Goal: Task Accomplishment & Management: Use online tool/utility

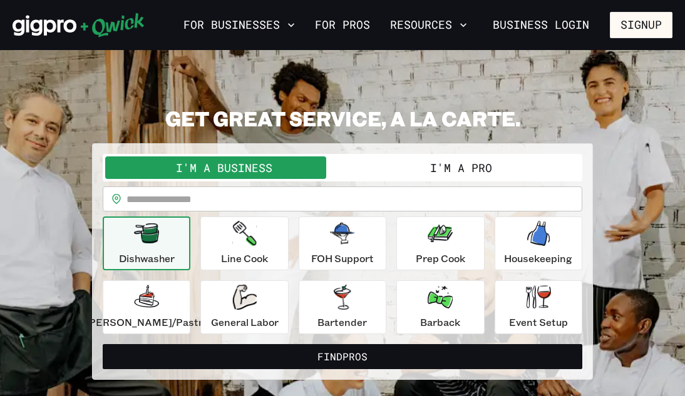
click at [396, 163] on button "I'm a Pro" at bounding box center [460, 168] width 237 height 23
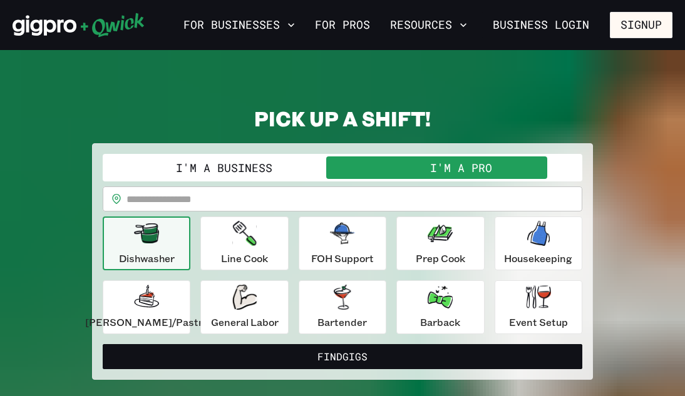
click at [313, 200] on input "text" at bounding box center [354, 199] width 456 height 25
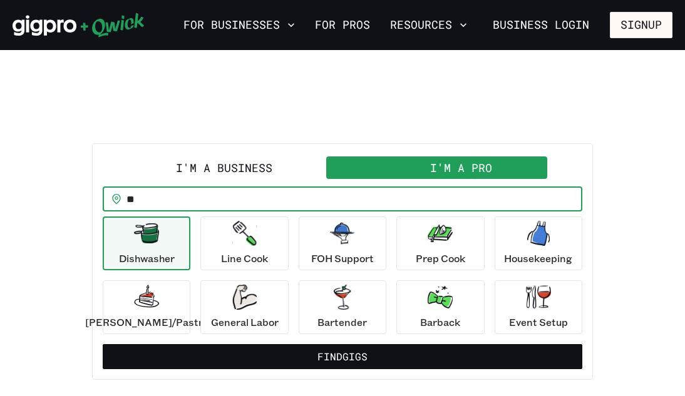
type input "*"
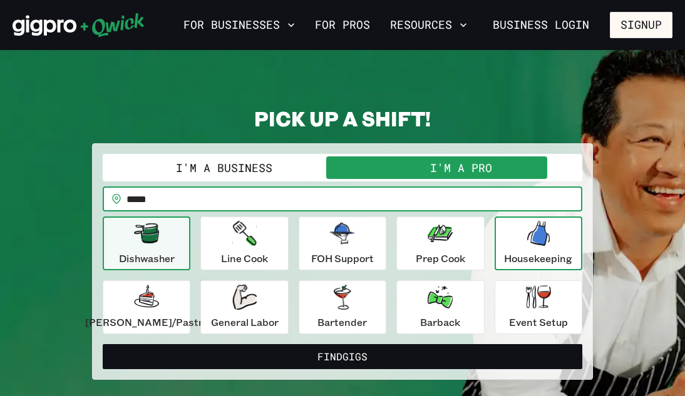
type input "*****"
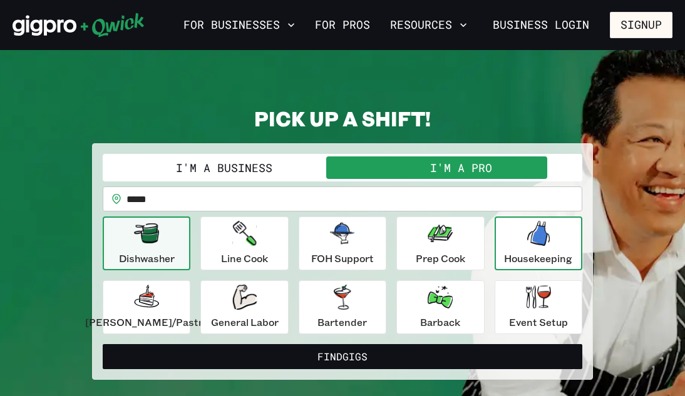
click at [510, 250] on div "Housekeeping" at bounding box center [538, 243] width 68 height 45
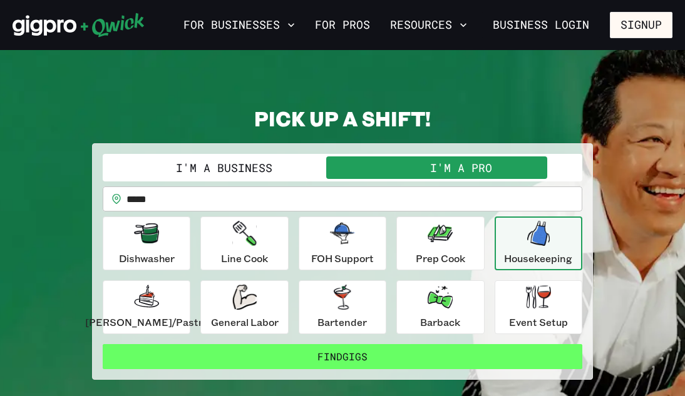
click at [287, 364] on button "Find Gigs" at bounding box center [343, 356] width 480 height 25
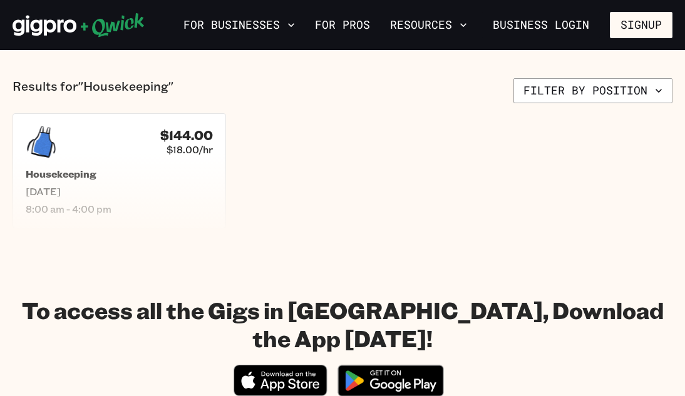
scroll to position [234, 0]
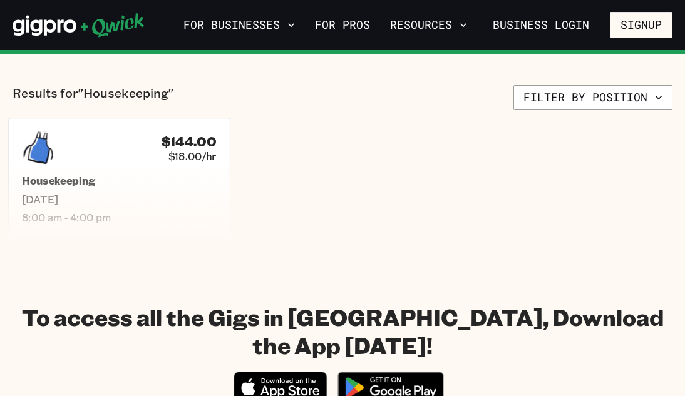
click at [174, 186] on h5 "Housekeeping" at bounding box center [119, 181] width 195 height 13
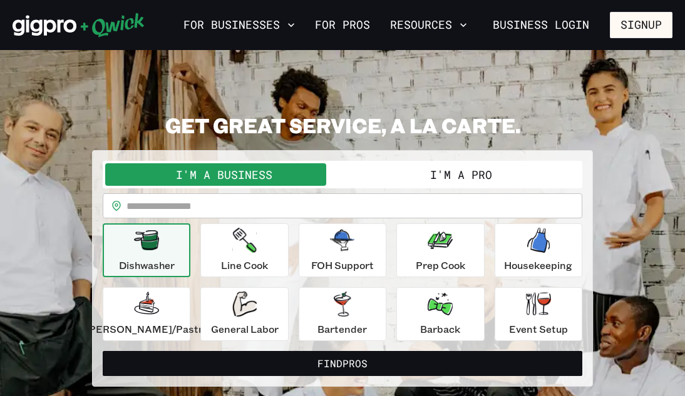
scroll to position [7, 0]
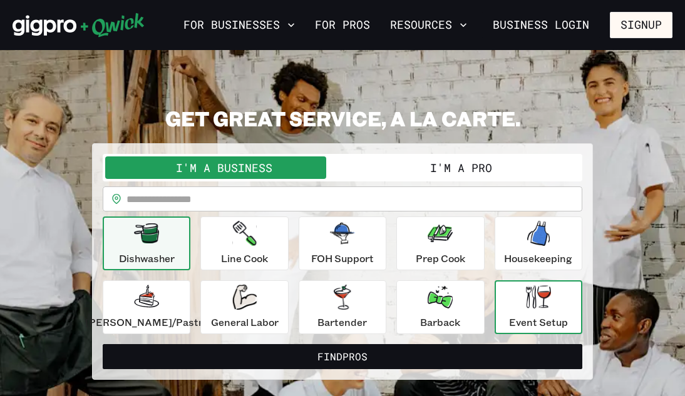
click at [509, 291] on div "Event Setup" at bounding box center [538, 307] width 59 height 45
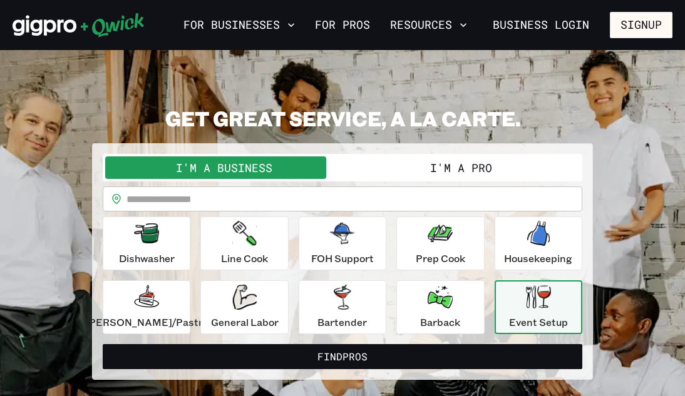
click at [314, 200] on input "text" at bounding box center [354, 199] width 456 height 25
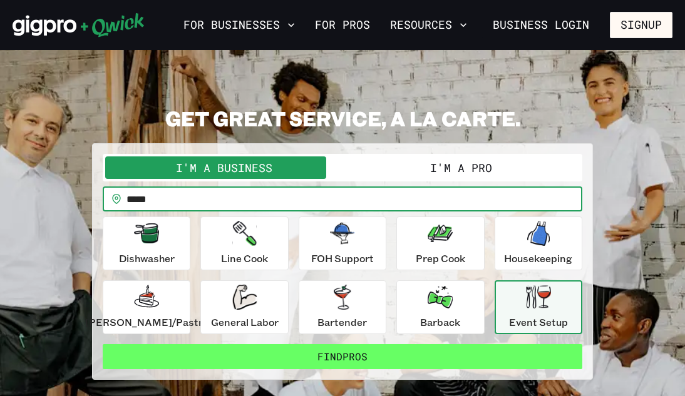
type input "*****"
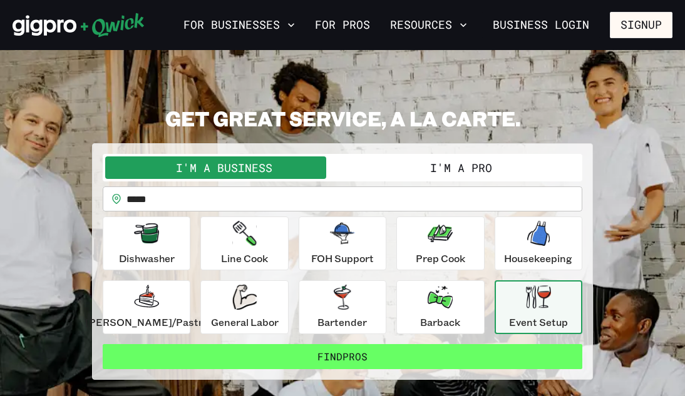
click at [363, 359] on button "Find Pros" at bounding box center [343, 356] width 480 height 25
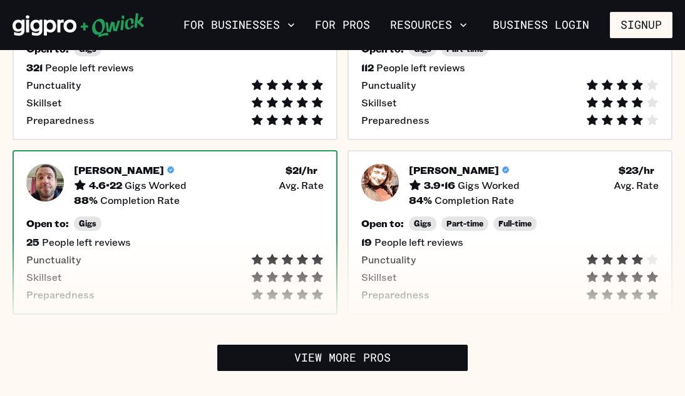
scroll to position [388, 0]
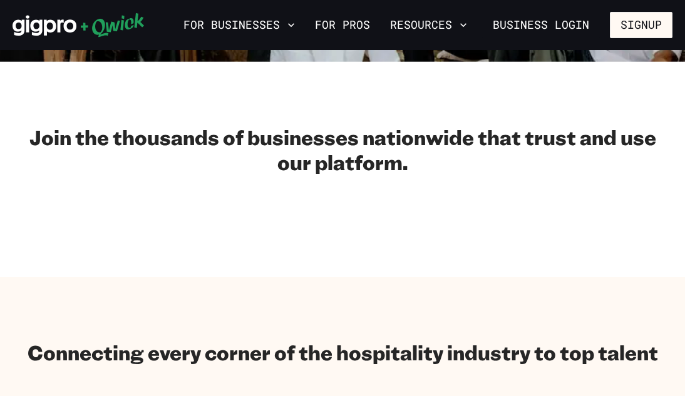
scroll to position [7, 0]
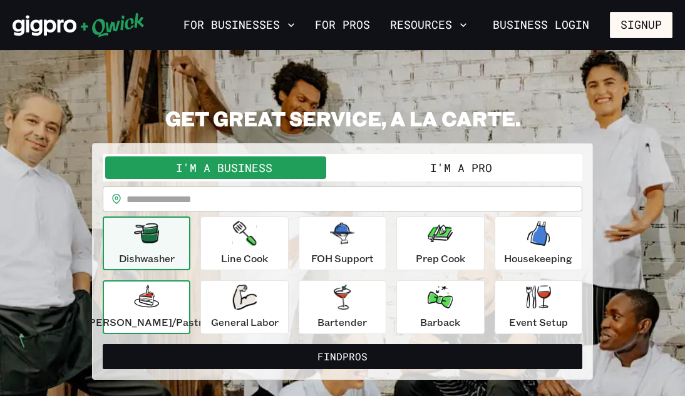
click at [158, 305] on icon "button" at bounding box center [146, 297] width 25 height 25
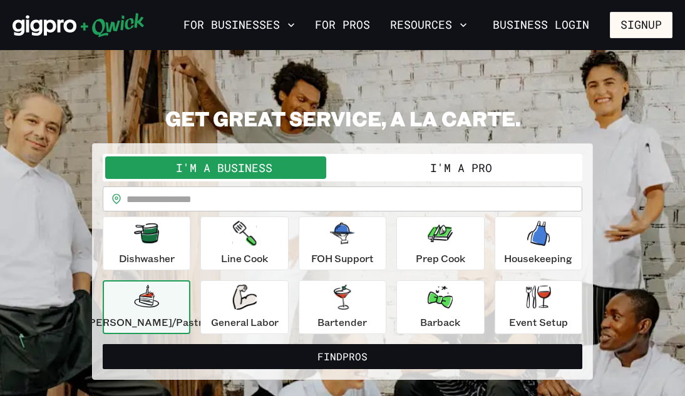
click at [215, 200] on input "text" at bounding box center [354, 199] width 456 height 25
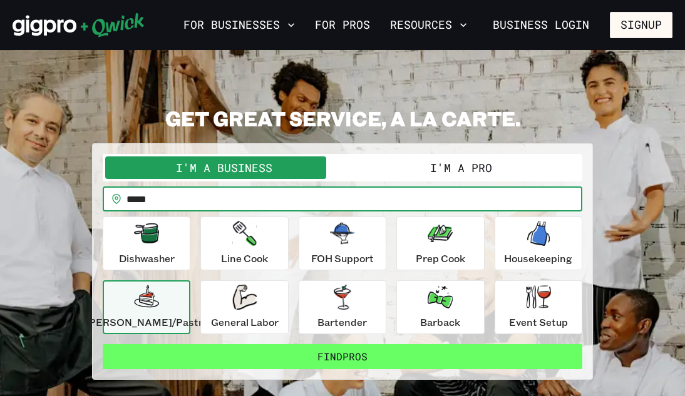
type input "*****"
click at [340, 354] on button "Find Pros" at bounding box center [343, 356] width 480 height 25
